Goal: Find specific page/section: Find specific page/section

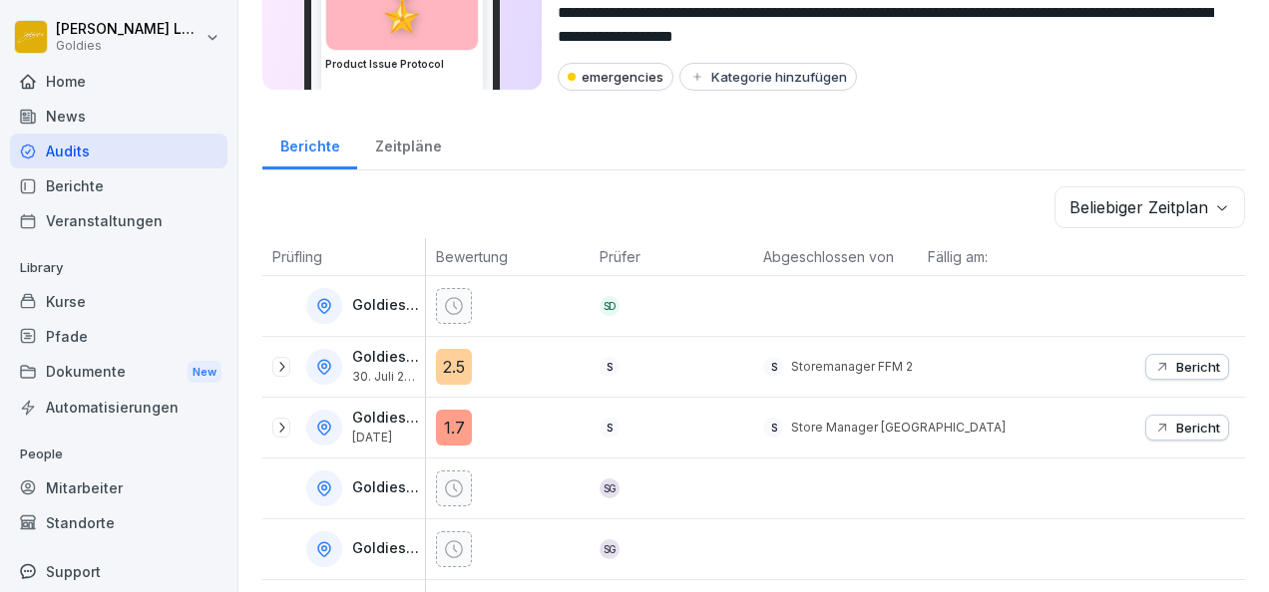
scroll to position [152, 0]
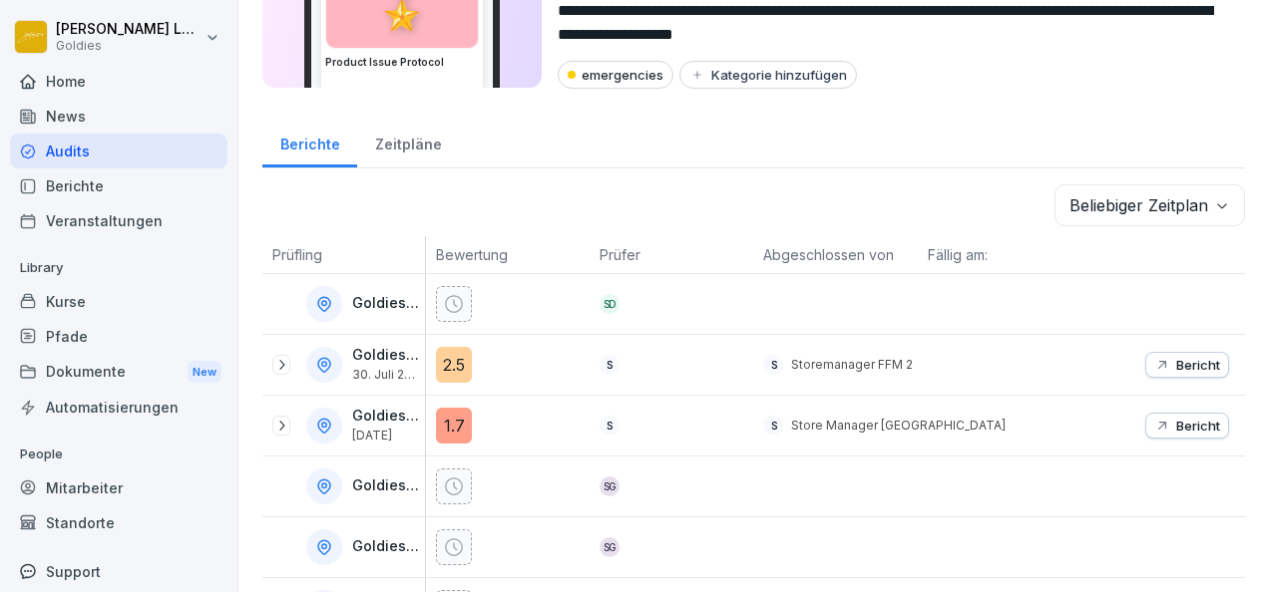
click at [82, 156] on div "Audits" at bounding box center [118, 151] width 217 height 35
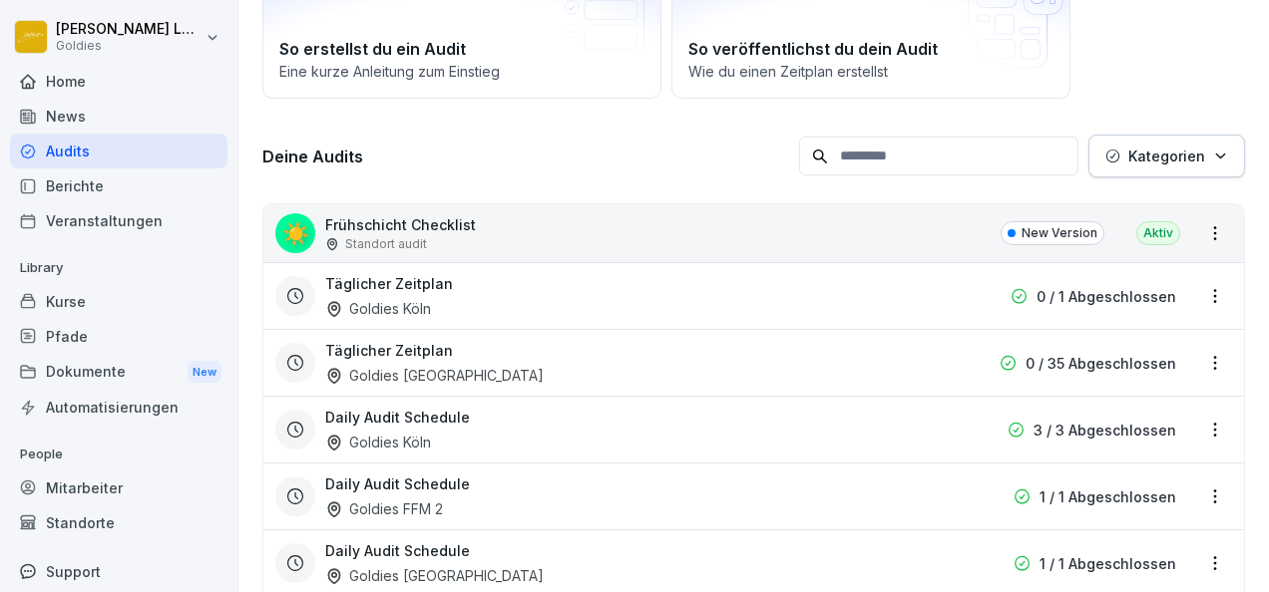
scroll to position [182, 0]
click at [905, 240] on div "☀️ Frühschicht Checklist Standort audit New Version Aktiv" at bounding box center [753, 232] width 980 height 58
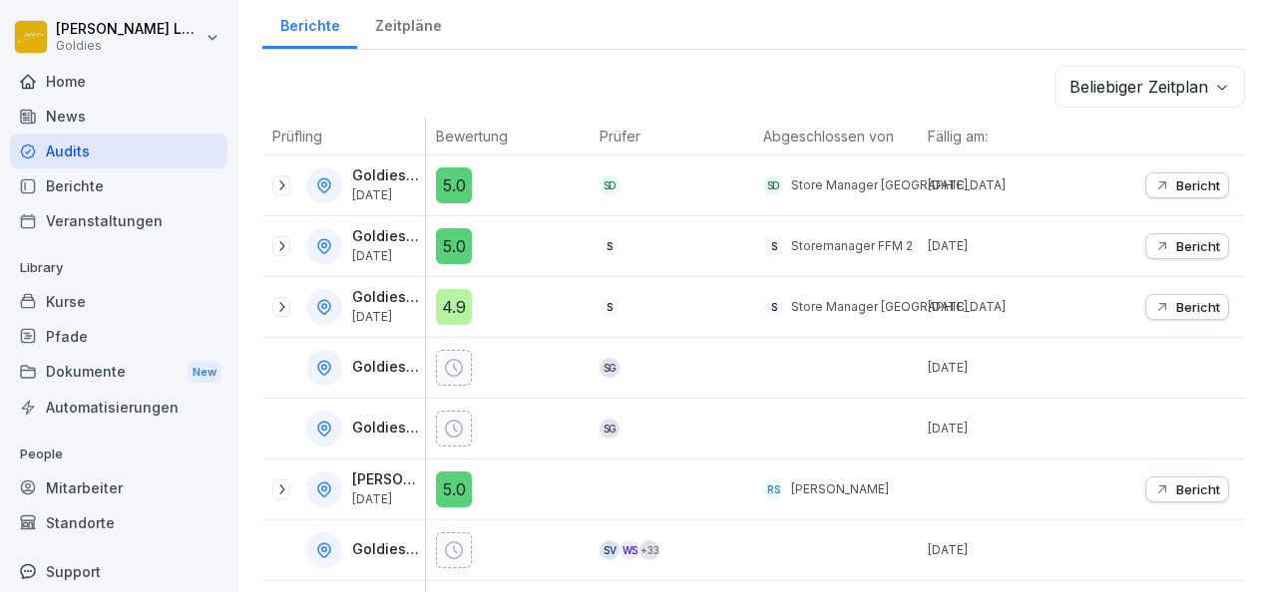
scroll to position [268, 0]
click at [287, 183] on icon at bounding box center [281, 188] width 16 height 16
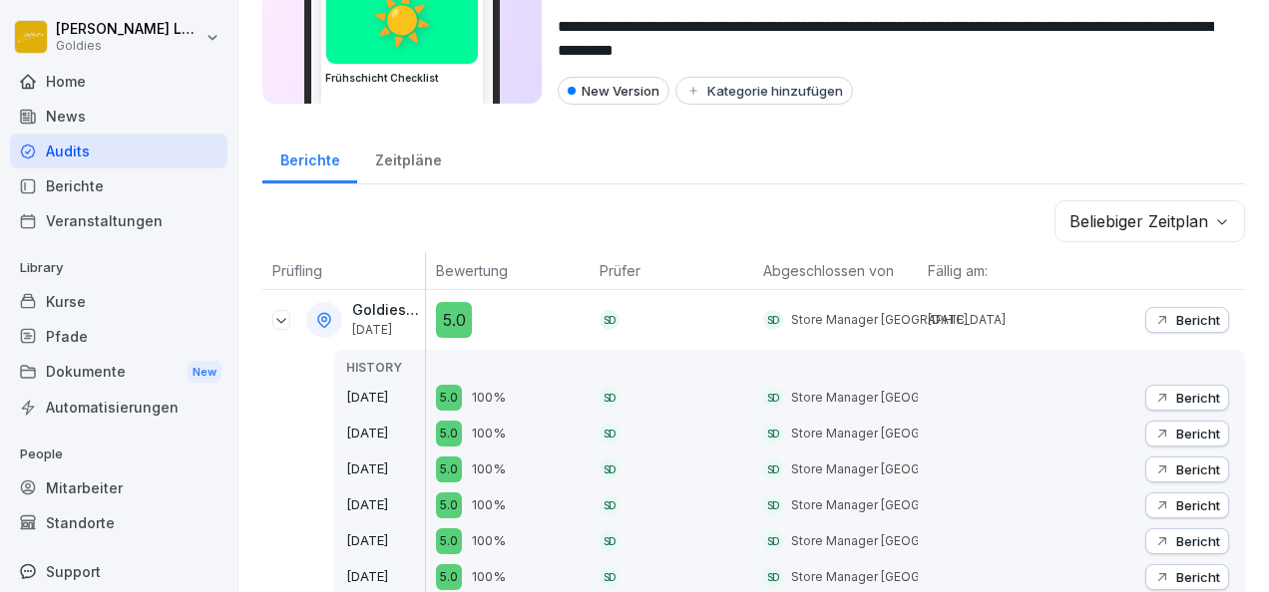
scroll to position [100, 0]
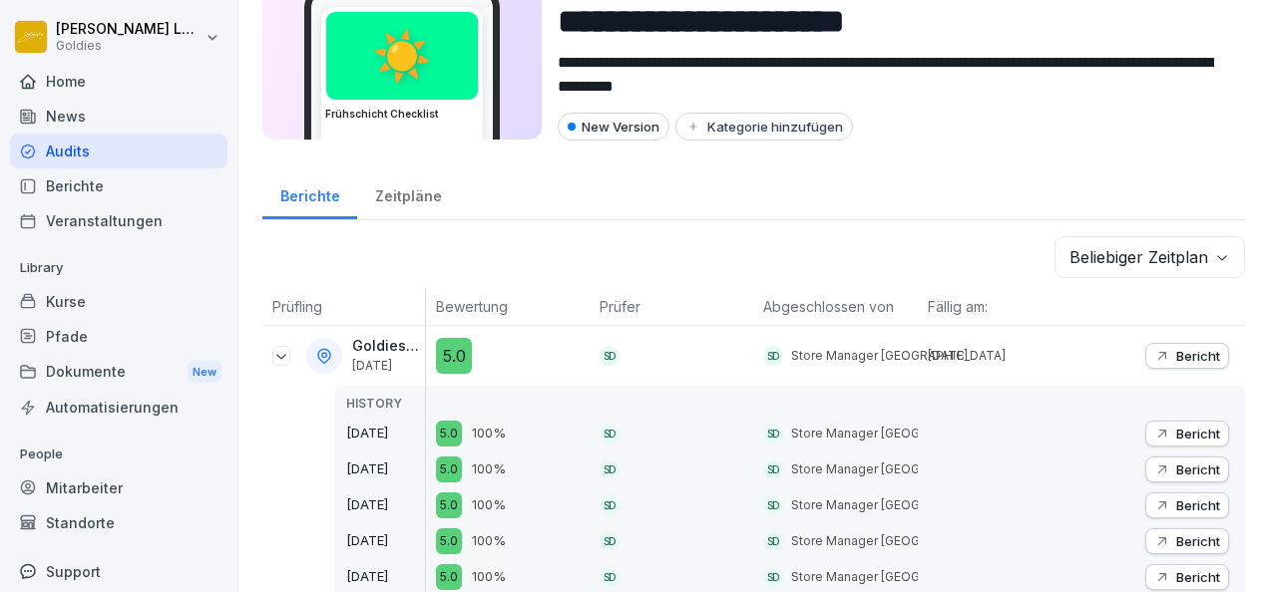
click at [1176, 433] on p "Bericht" at bounding box center [1198, 434] width 44 height 16
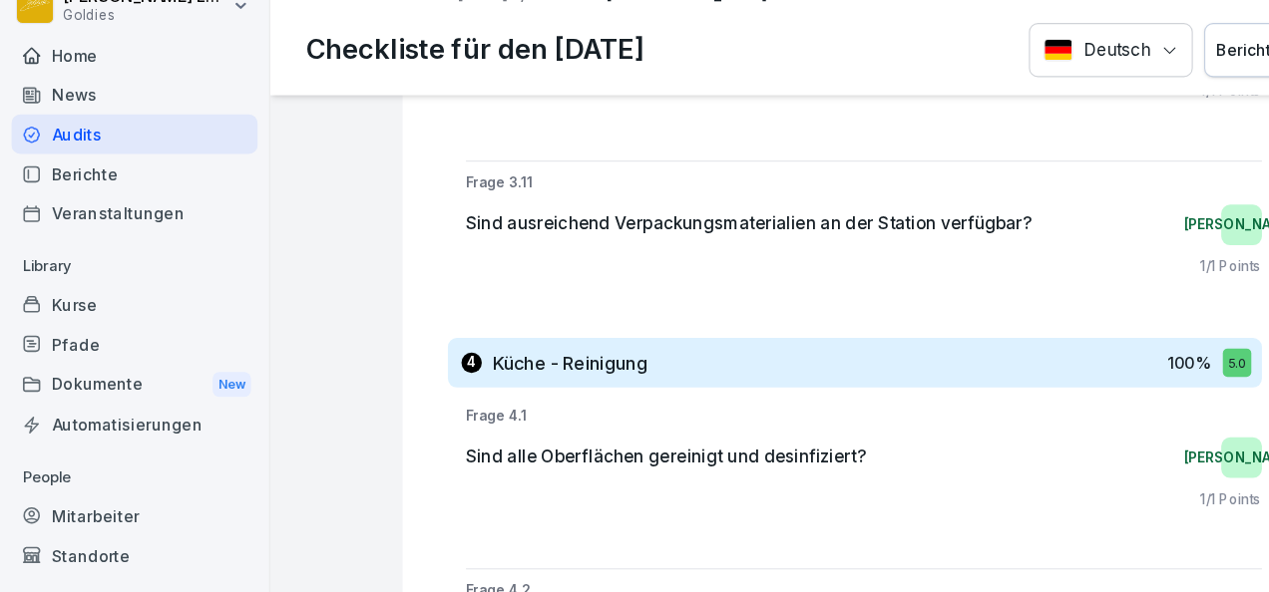
scroll to position [8695, 0]
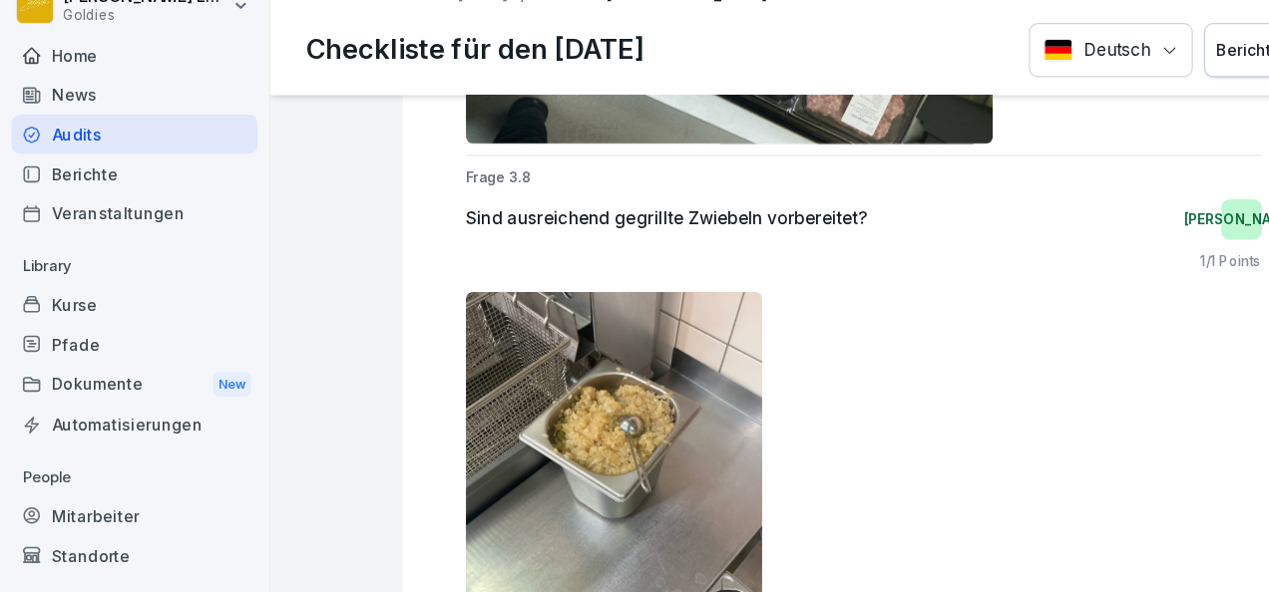
click at [655, 290] on img at bounding box center [542, 464] width 262 height 349
drag, startPoint x: 633, startPoint y: 283, endPoint x: 568, endPoint y: 301, distance: 67.3
click at [568, 301] on img at bounding box center [542, 464] width 262 height 349
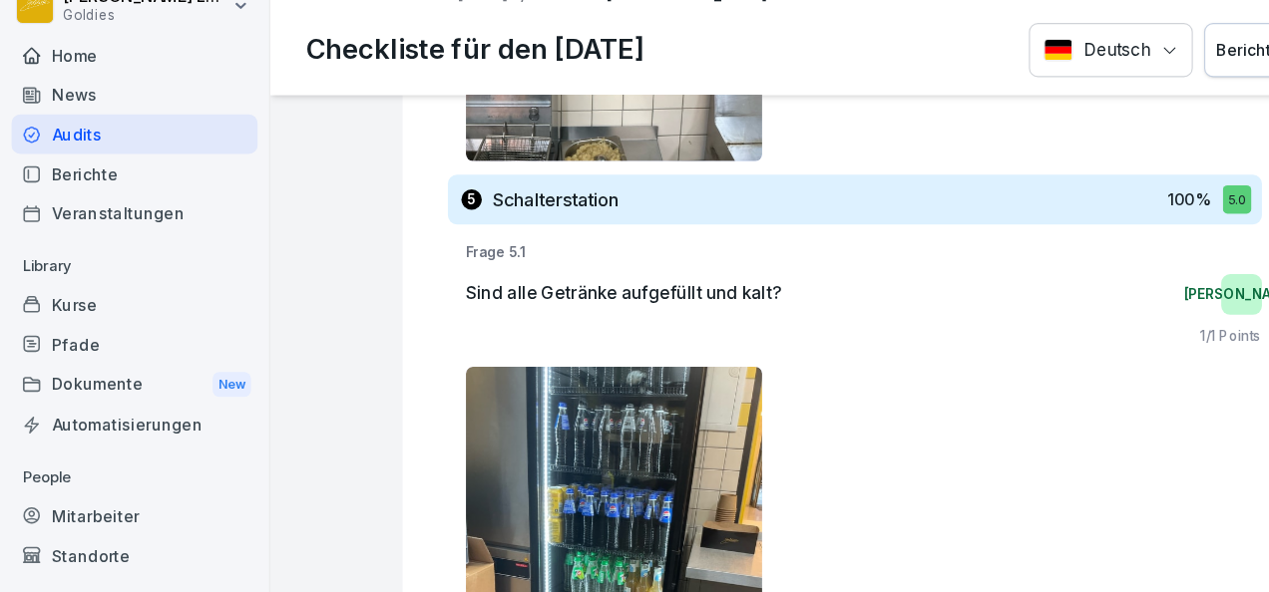
scroll to position [11973, 0]
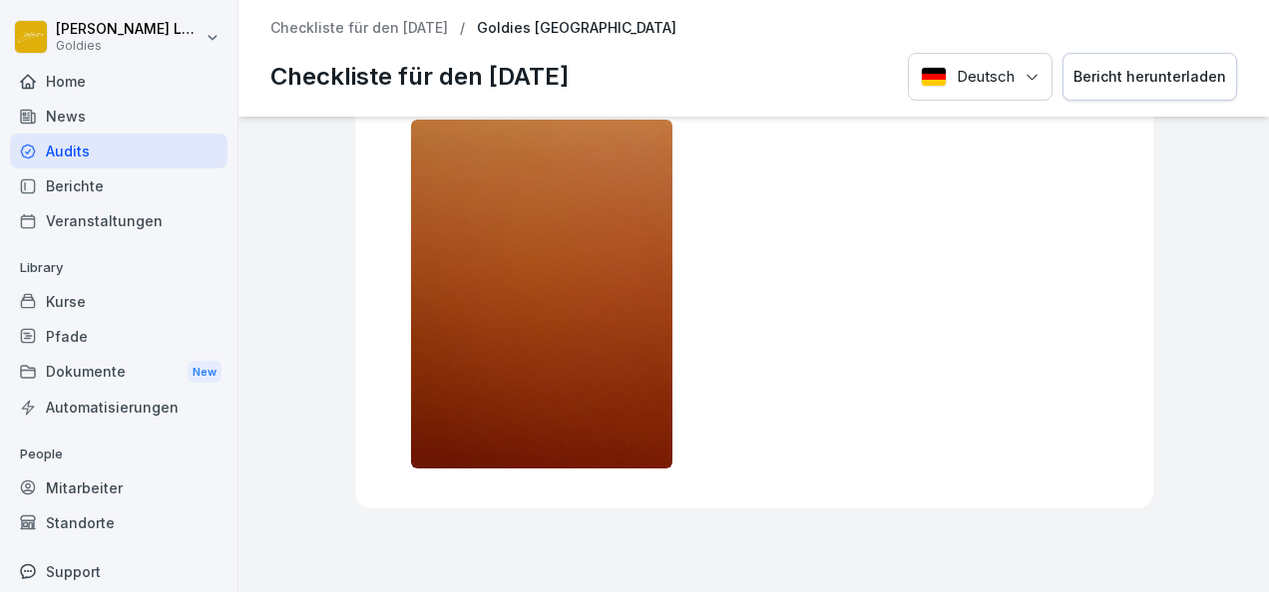
scroll to position [23992, 0]
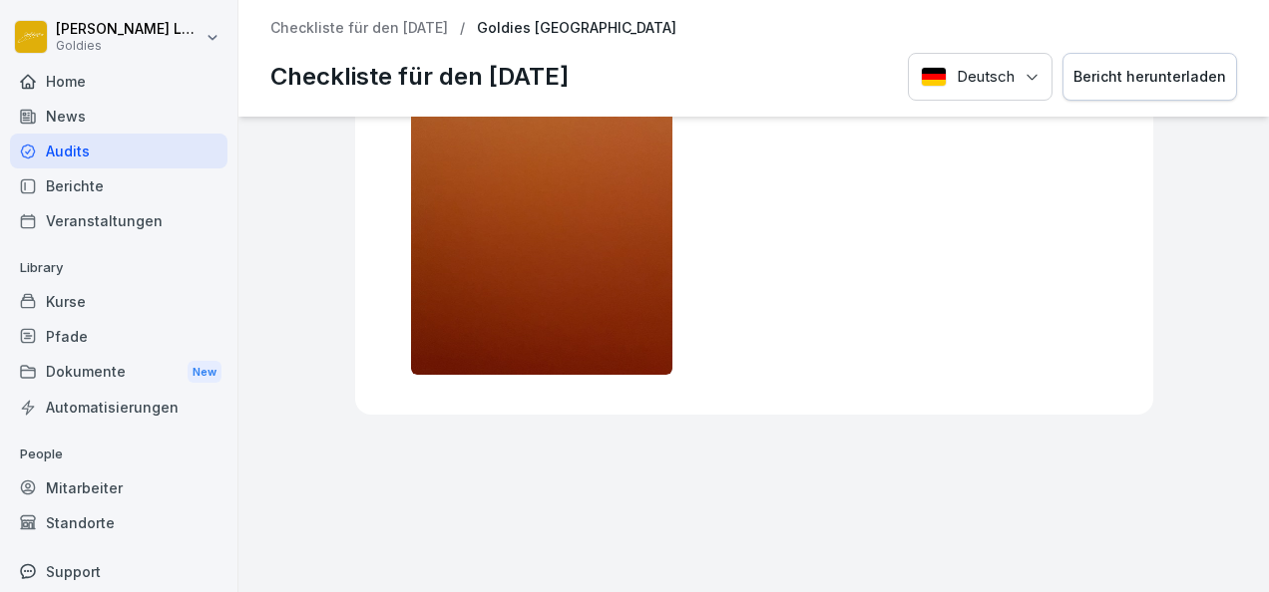
click at [377, 25] on p "Checkliste für den [DATE]" at bounding box center [359, 28] width 178 height 17
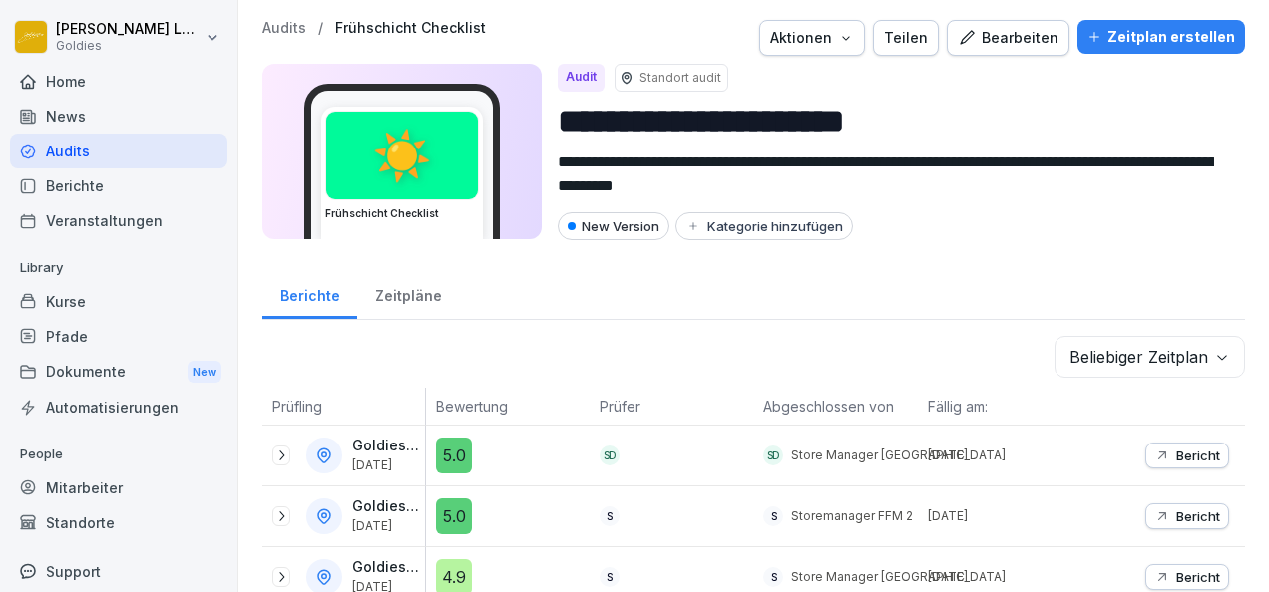
click at [295, 40] on div "Audits / Frühschicht Checklist Aktionen Teilen Bearbeiten Zeitplan erstellen" at bounding box center [753, 38] width 982 height 36
click at [285, 32] on p "Audits" at bounding box center [284, 28] width 44 height 17
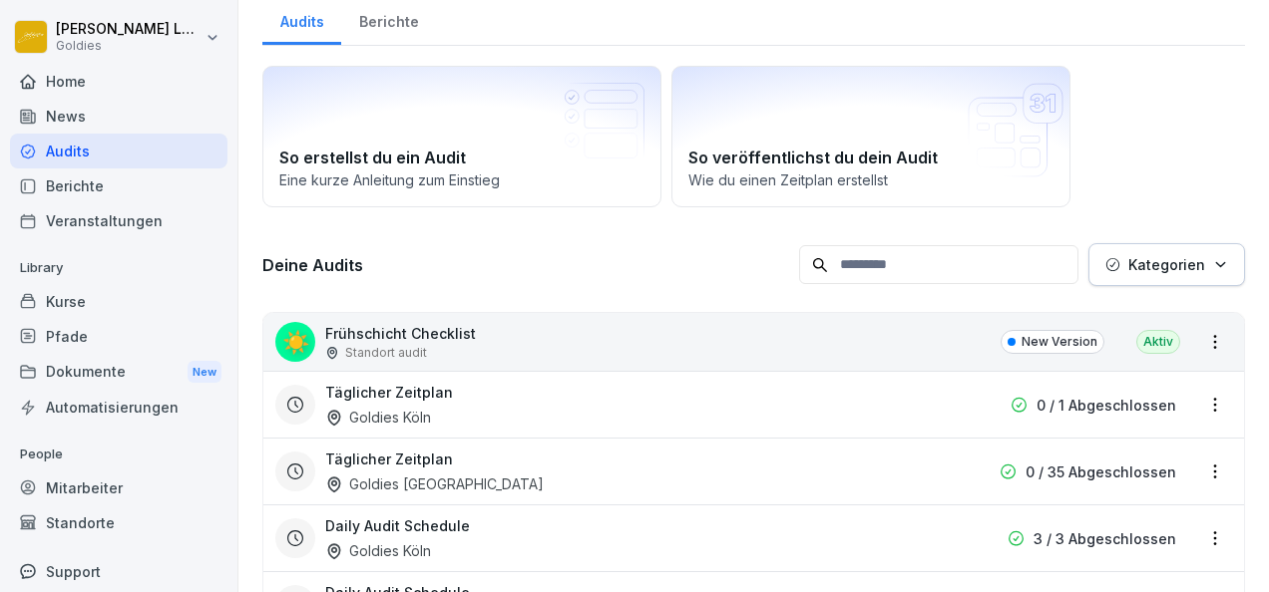
scroll to position [58, 0]
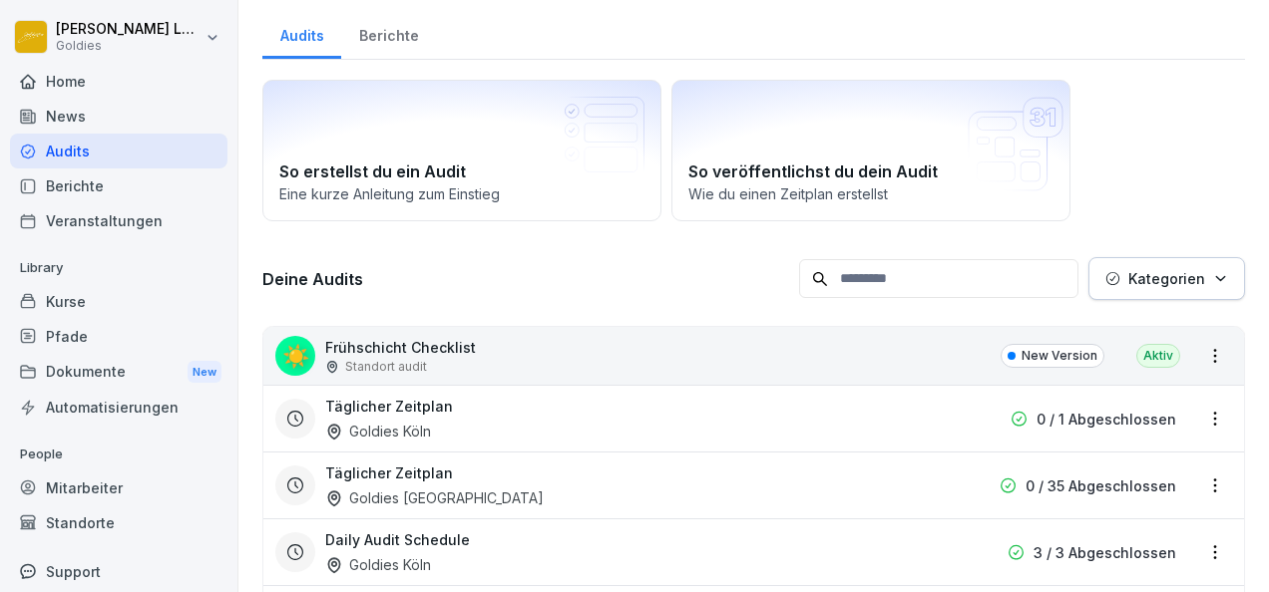
click at [1169, 293] on button "Kategorien" at bounding box center [1166, 278] width 157 height 43
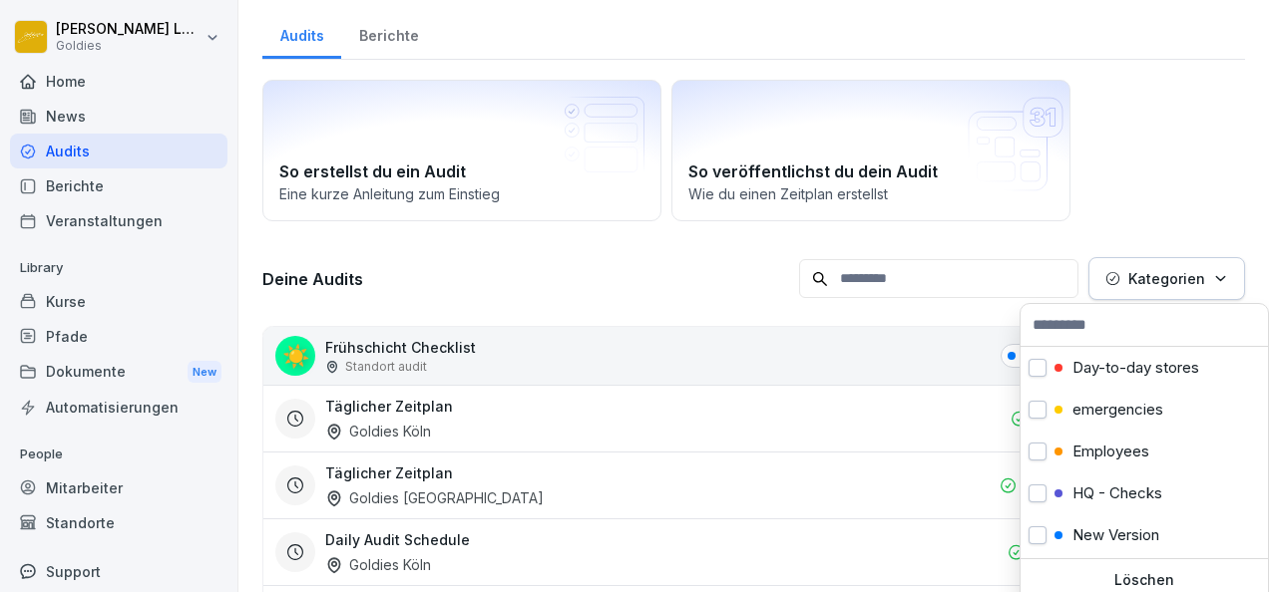
click at [670, 285] on html "[PERSON_NAME] Goldies Home News Audits Berichte Veranstaltungen Library Kurse P…" at bounding box center [634, 296] width 1269 height 592
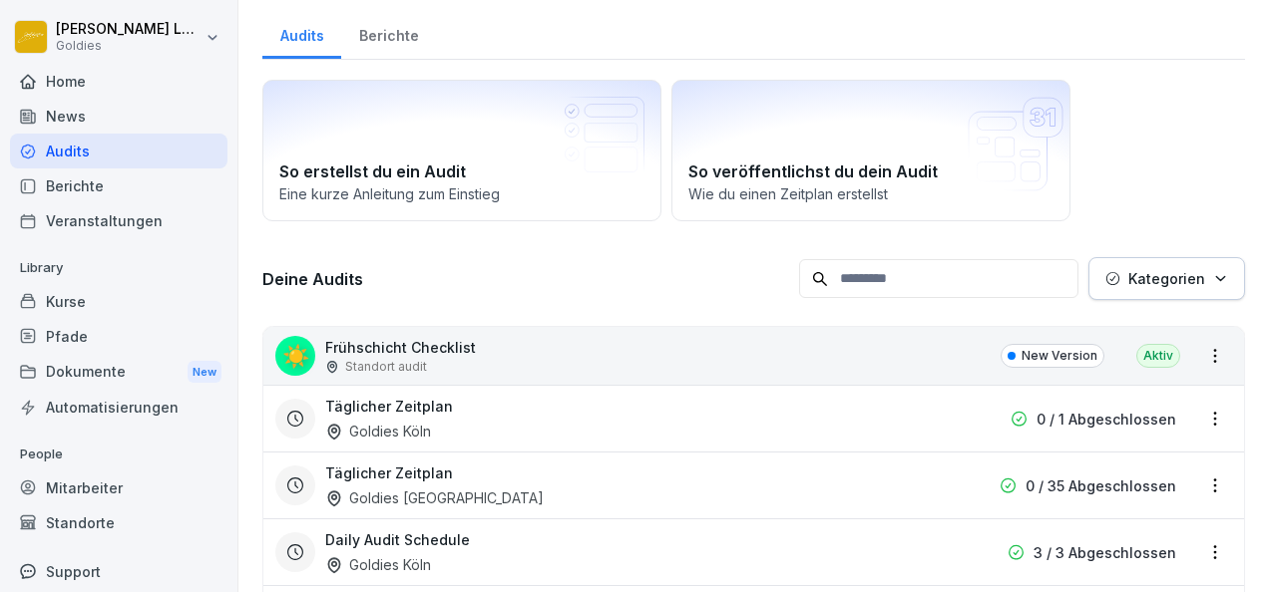
scroll to position [82, 0]
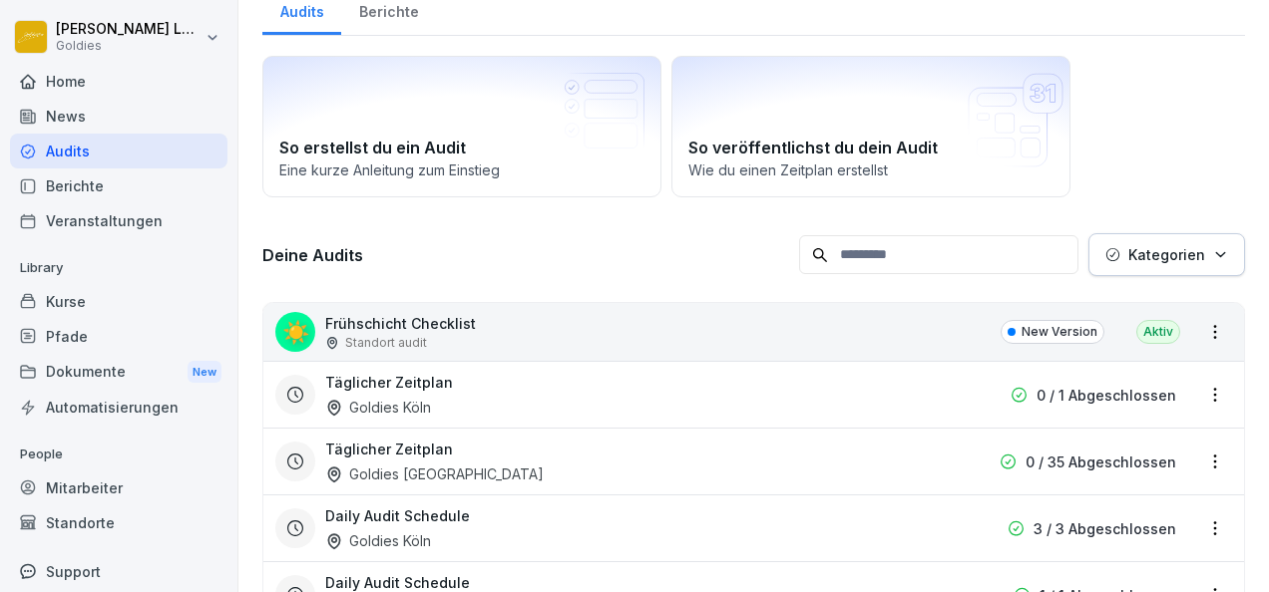
click at [74, 147] on div "Audits" at bounding box center [118, 151] width 217 height 35
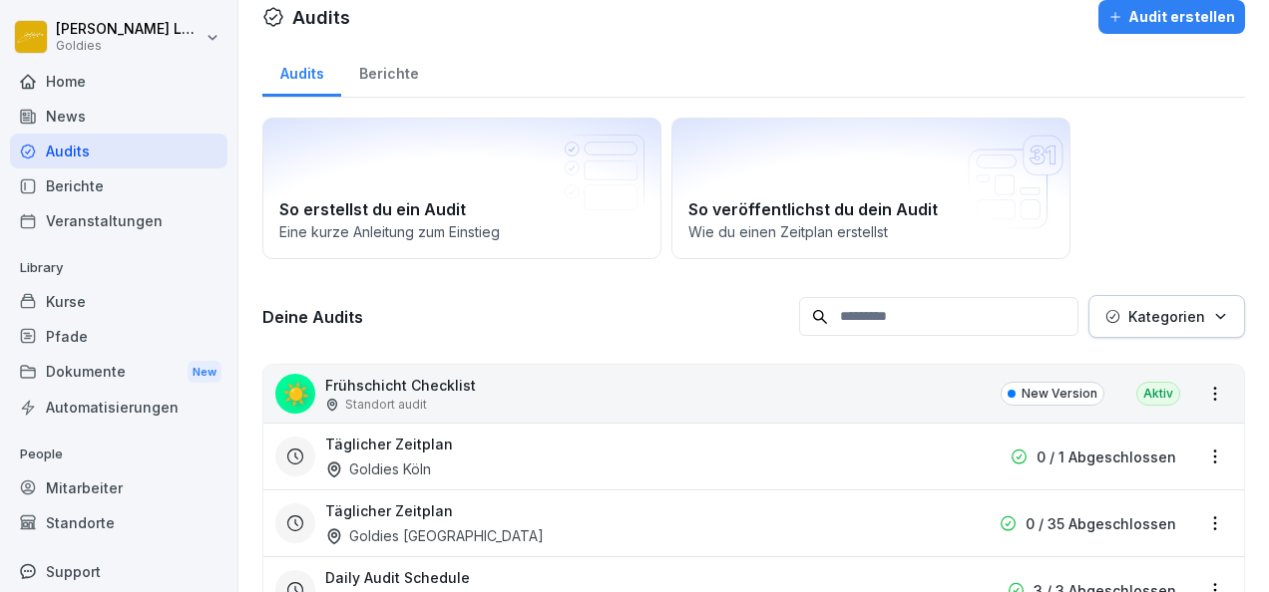
click at [375, 66] on div "Berichte" at bounding box center [388, 71] width 95 height 51
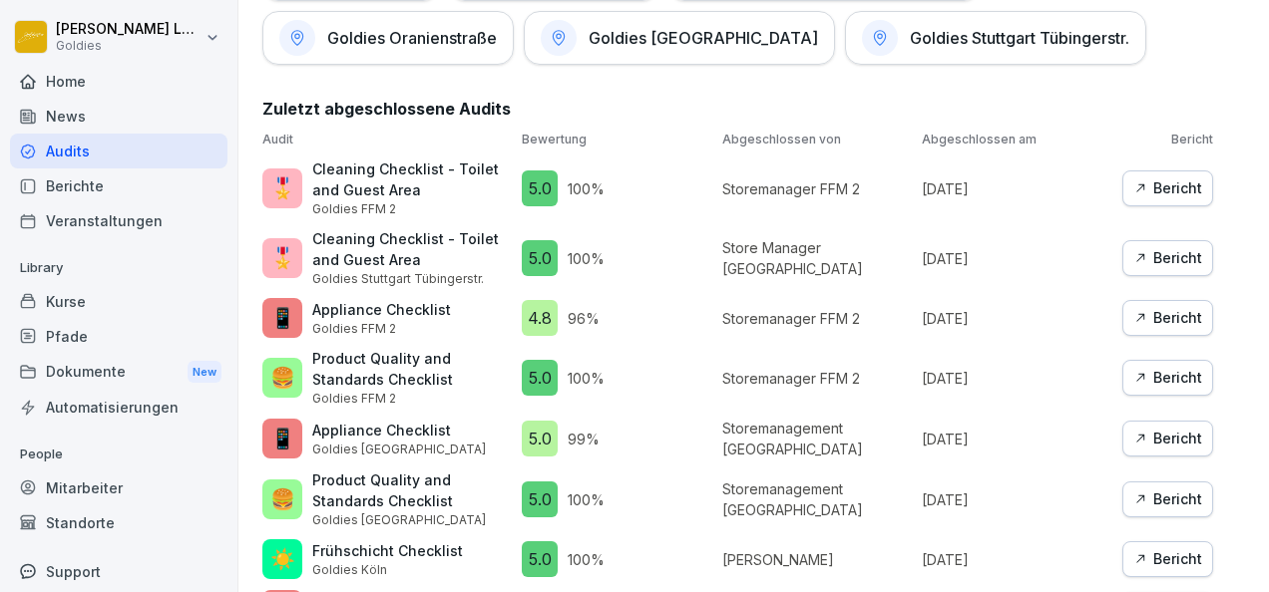
scroll to position [1313, 0]
click at [397, 303] on p "Appliance Checklist" at bounding box center [381, 308] width 139 height 21
click at [1158, 330] on div "Audit Bewertung Abgeschlossen von Abgeschlossen am Bericht 🎖️ Cleaning Checklis…" at bounding box center [737, 587] width 950 height 914
click at [1139, 311] on div "Bericht" at bounding box center [1167, 317] width 69 height 22
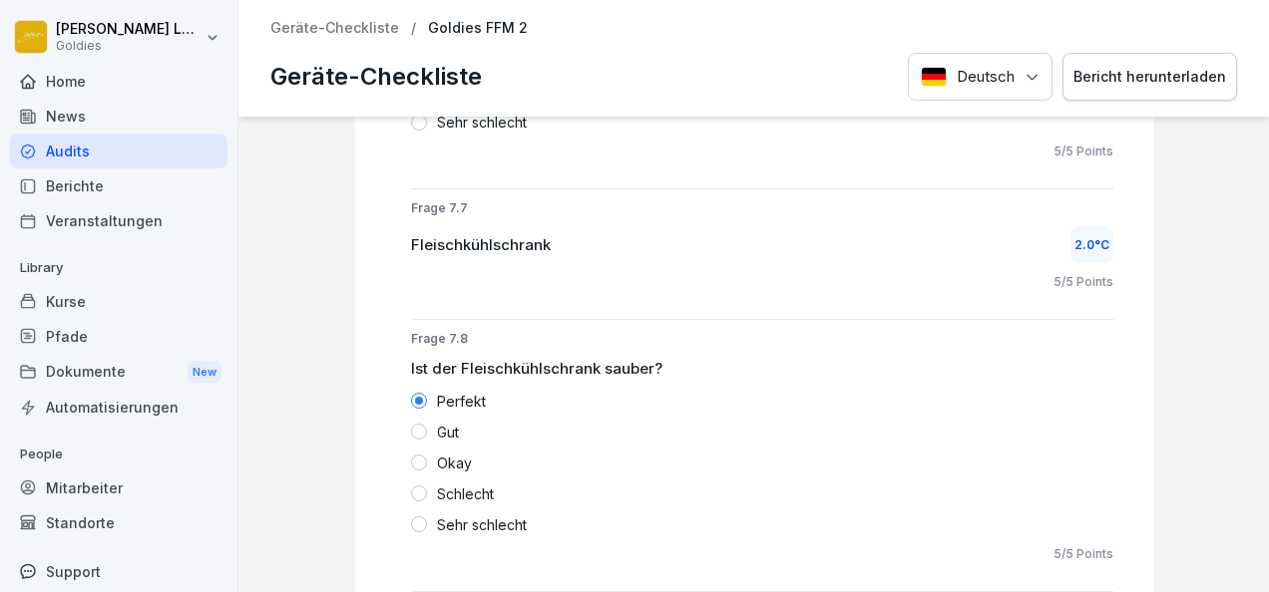
scroll to position [7864, 0]
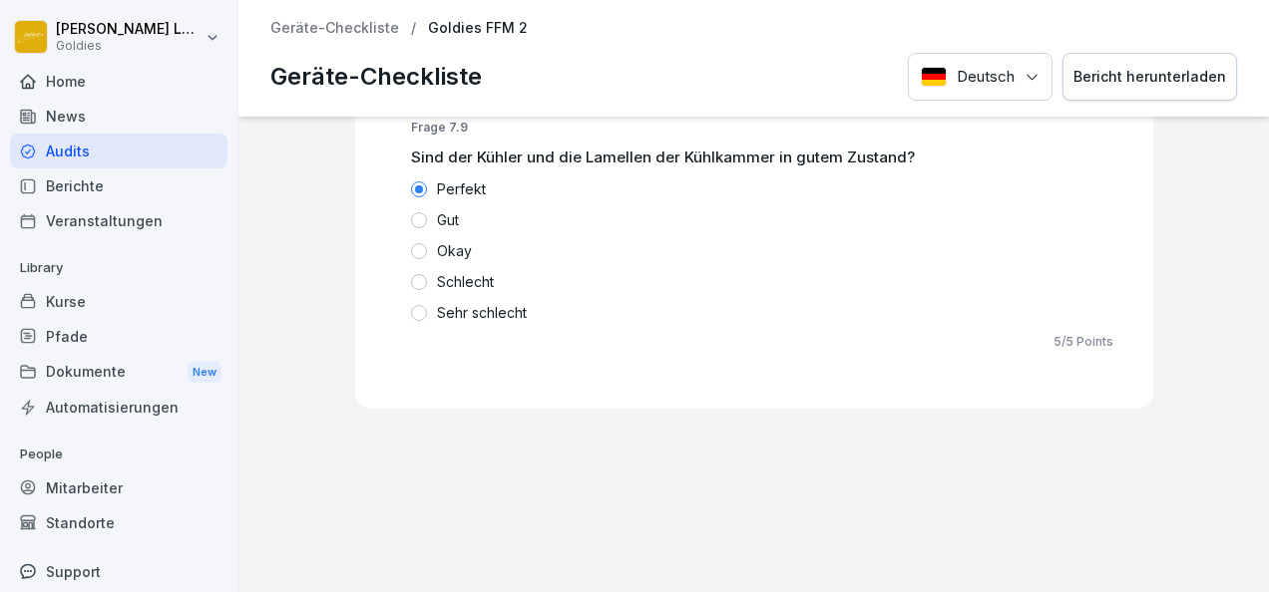
click at [365, 30] on p "Geräte-Checkliste" at bounding box center [334, 28] width 129 height 17
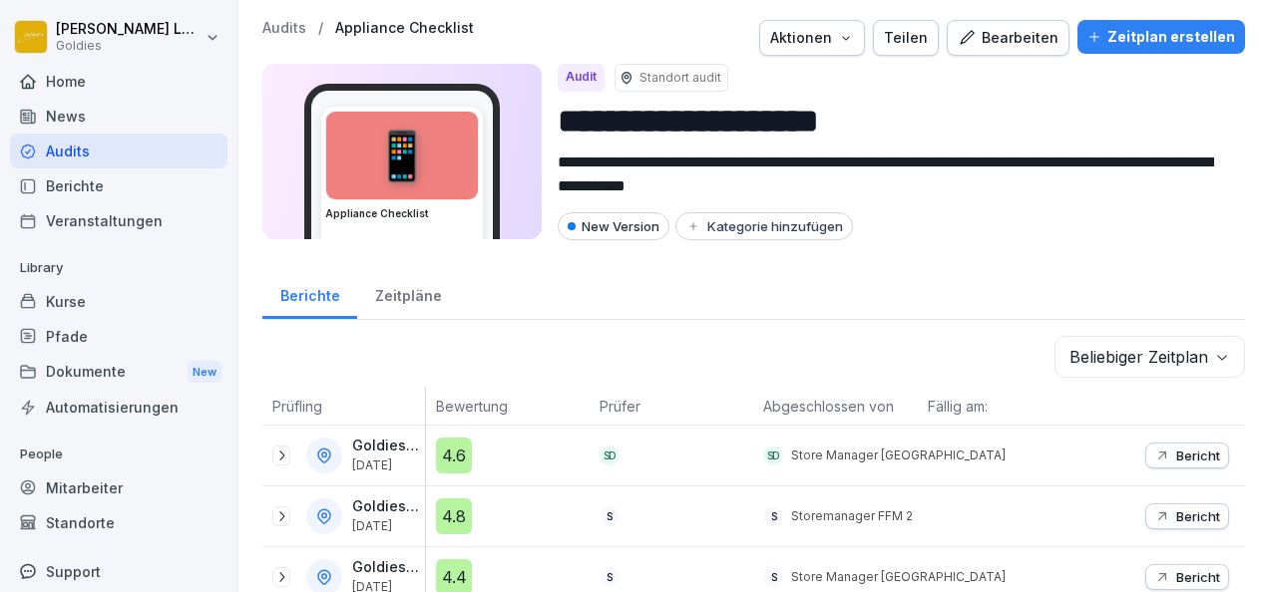
click at [304, 30] on p "Audits" at bounding box center [284, 28] width 44 height 17
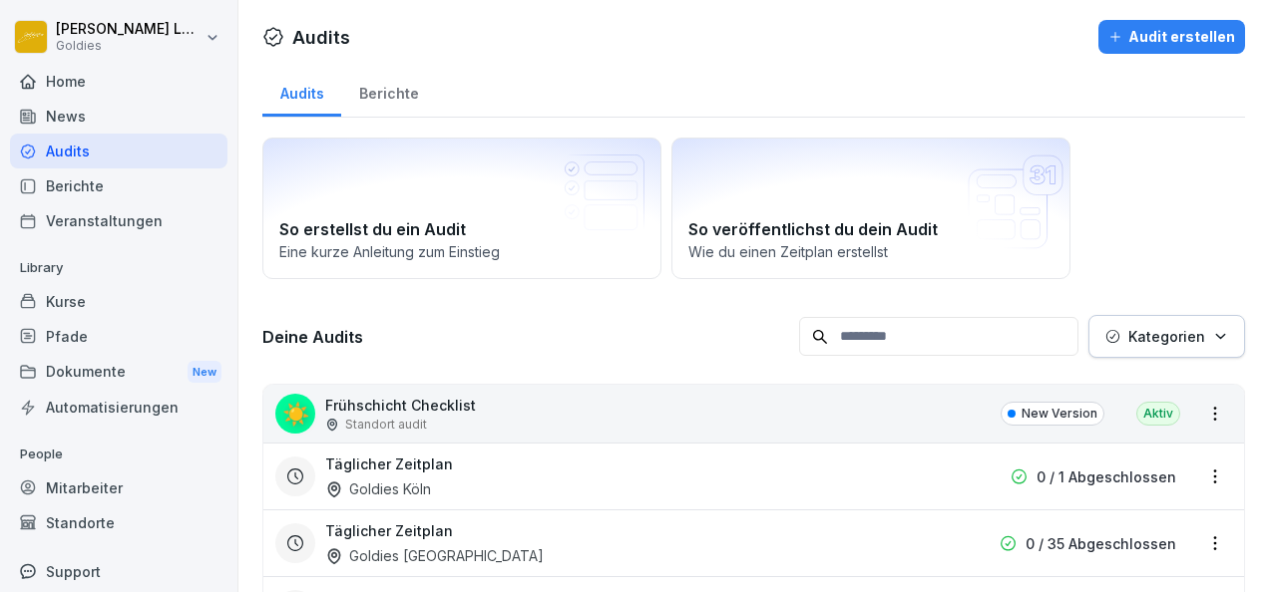
scroll to position [2, 0]
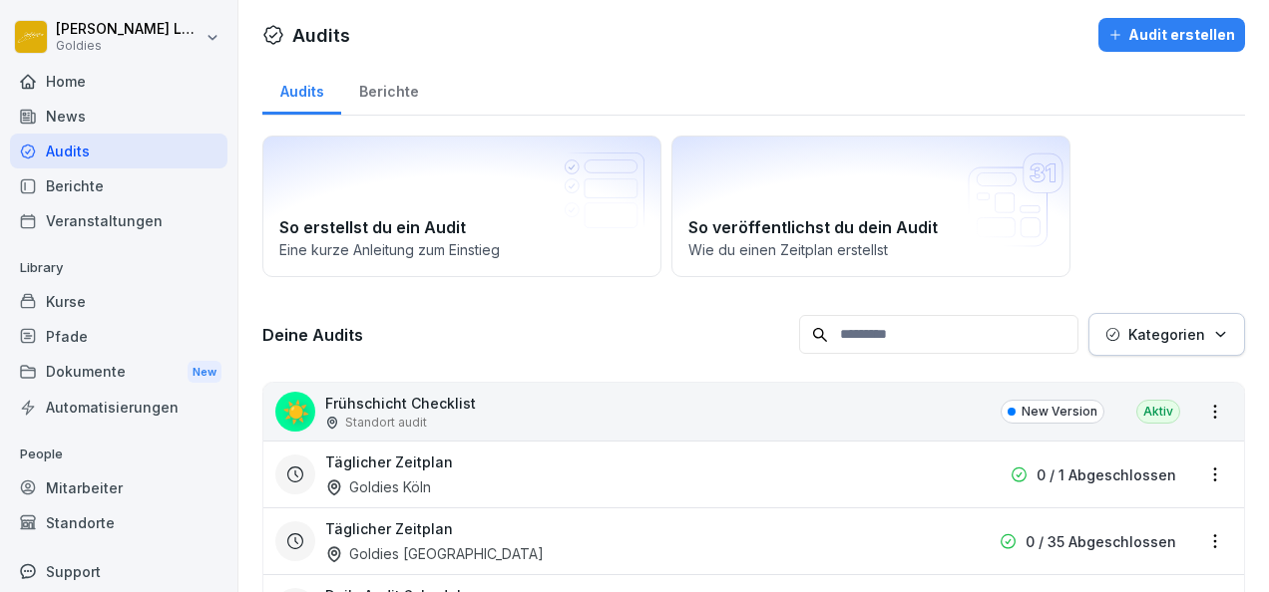
click at [466, 441] on div "Täglicher Zeitplan Goldies Köln 0 / 1 Abgeschlossen" at bounding box center [753, 474] width 980 height 67
click at [385, 102] on div "Berichte" at bounding box center [388, 89] width 95 height 51
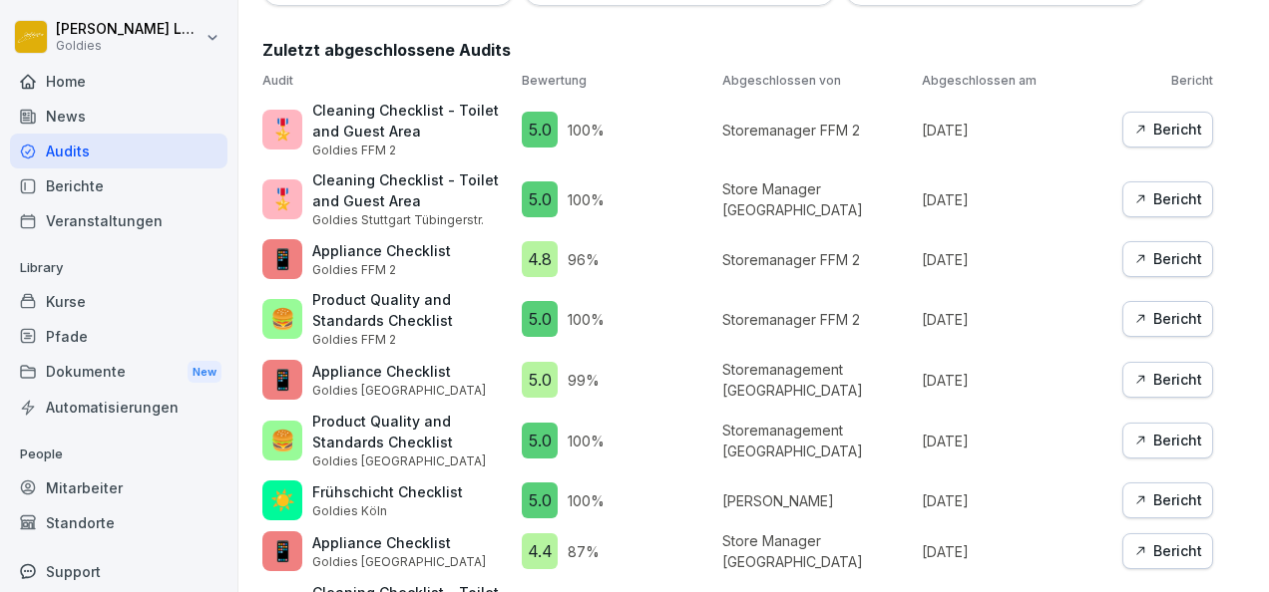
scroll to position [1787, 0]
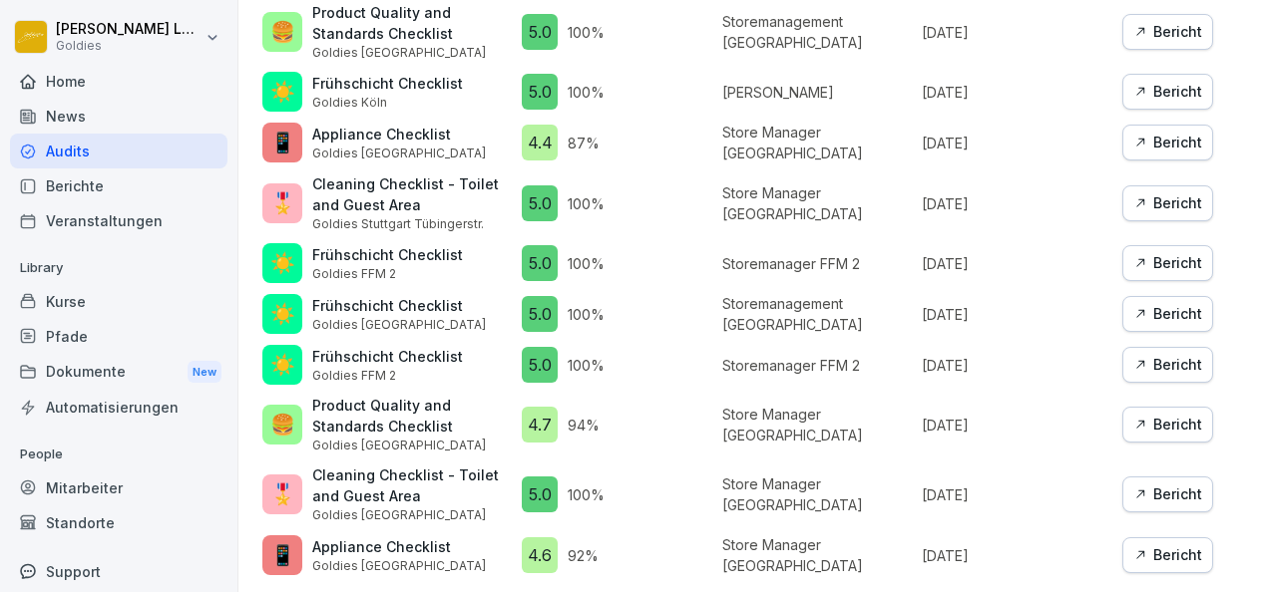
click at [1122, 407] on button "Bericht" at bounding box center [1167, 425] width 91 height 36
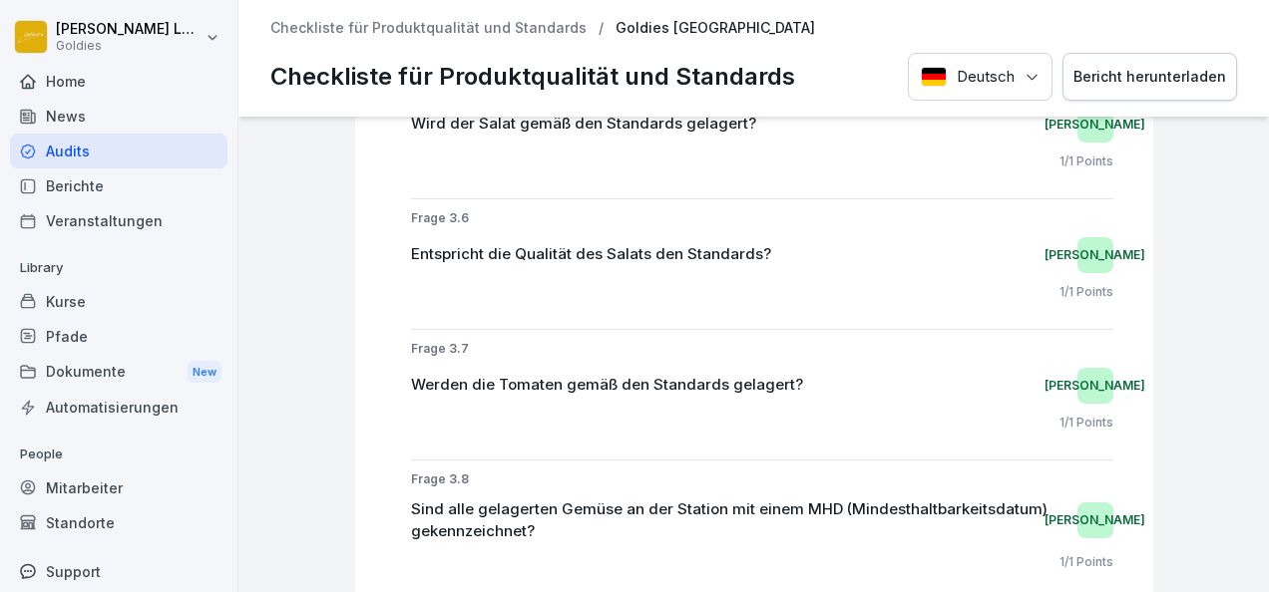
scroll to position [2657, 0]
